Goal: Download file/media

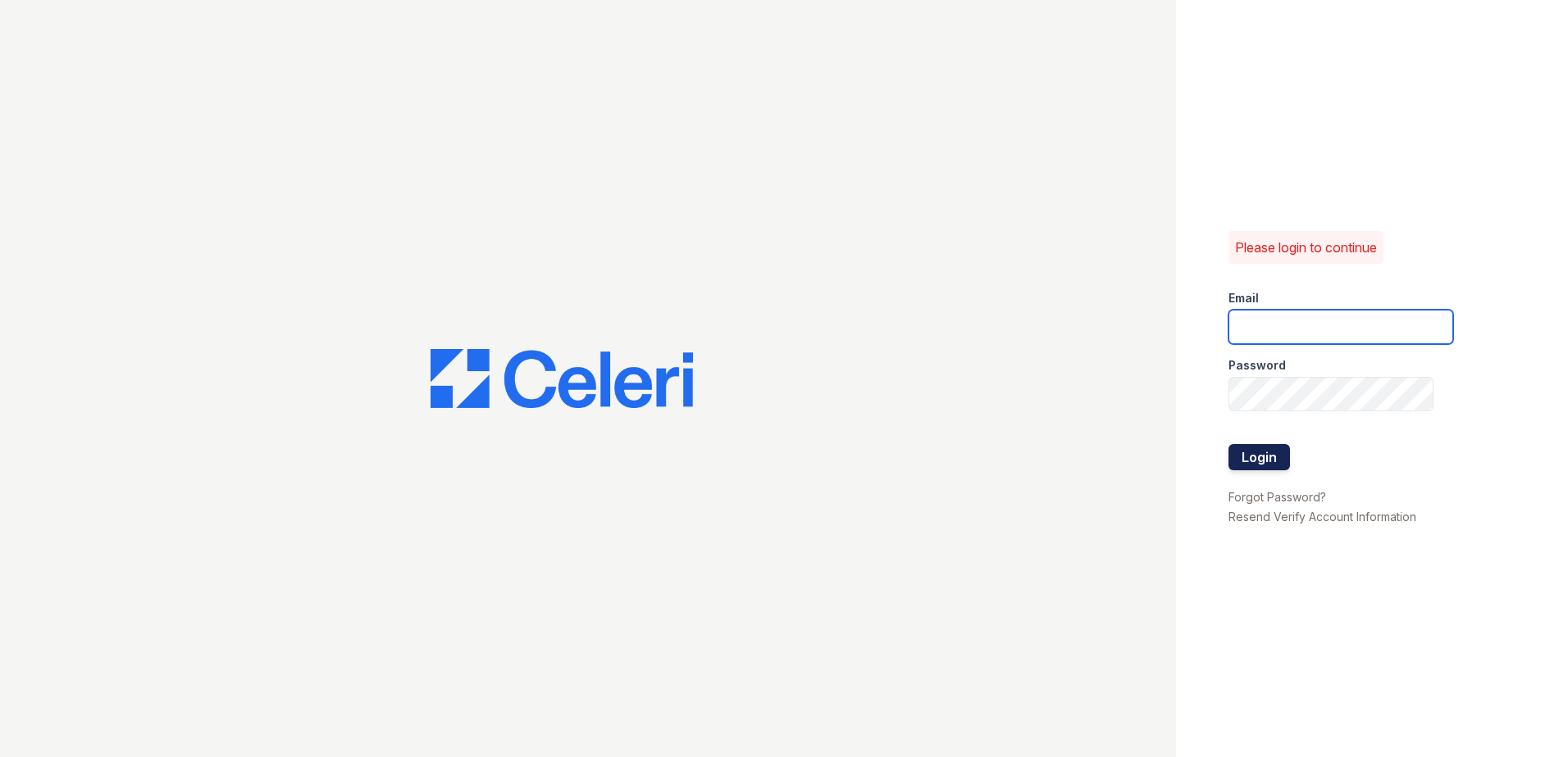
type input "Leynck@trinity-pm.com"
click at [1241, 449] on button "Login" at bounding box center [1259, 457] width 62 height 26
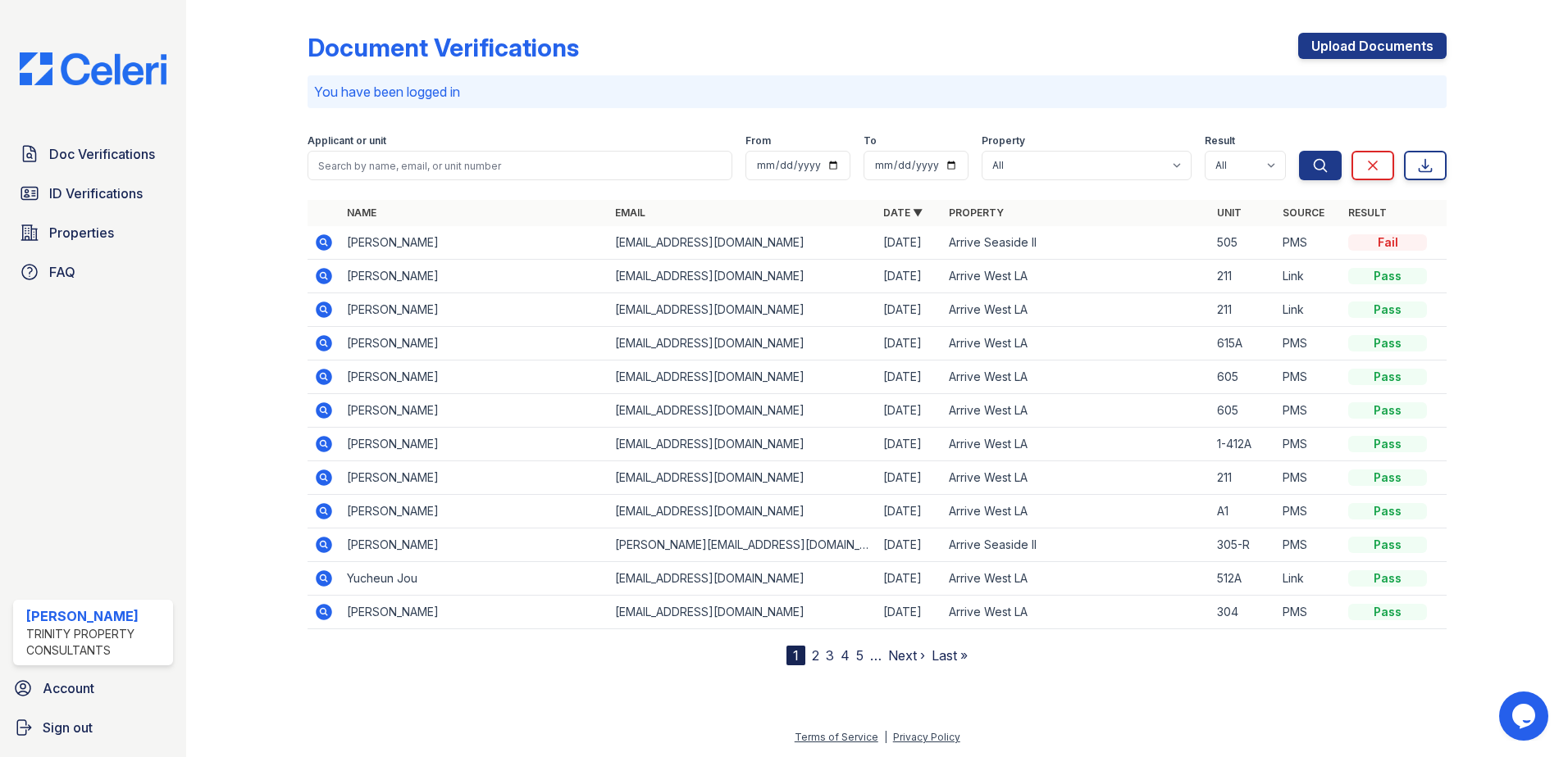
click at [325, 244] on icon at bounding box center [323, 242] width 20 height 20
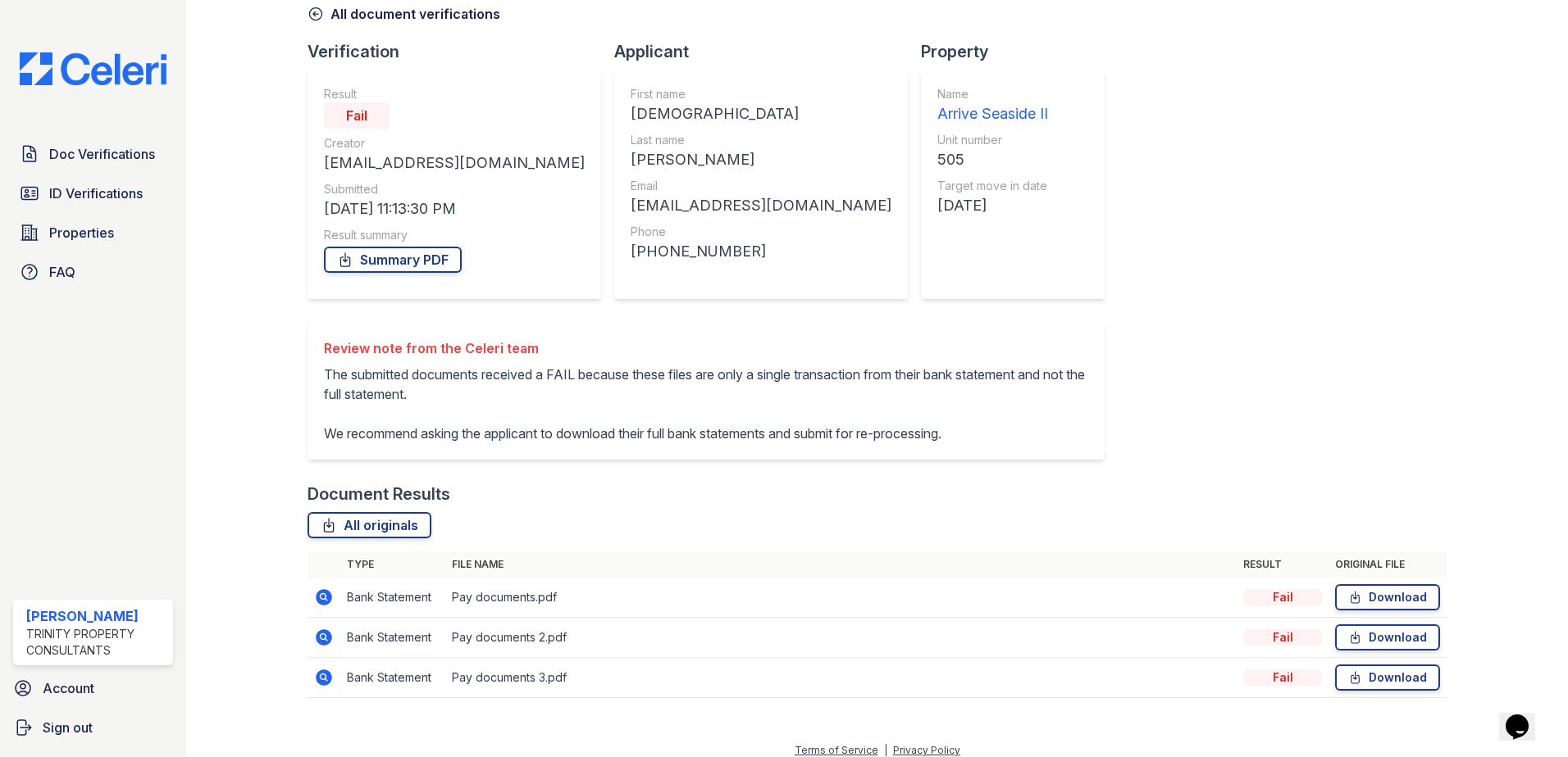
scroll to position [82, 0]
click at [1396, 610] on link "Download" at bounding box center [1388, 596] width 105 height 26
click at [1367, 650] on link "Download" at bounding box center [1388, 637] width 105 height 26
click at [1376, 690] on link "Download" at bounding box center [1388, 677] width 105 height 26
click at [1383, 610] on link "Download" at bounding box center [1388, 596] width 105 height 26
